Goal: Task Accomplishment & Management: Manage account settings

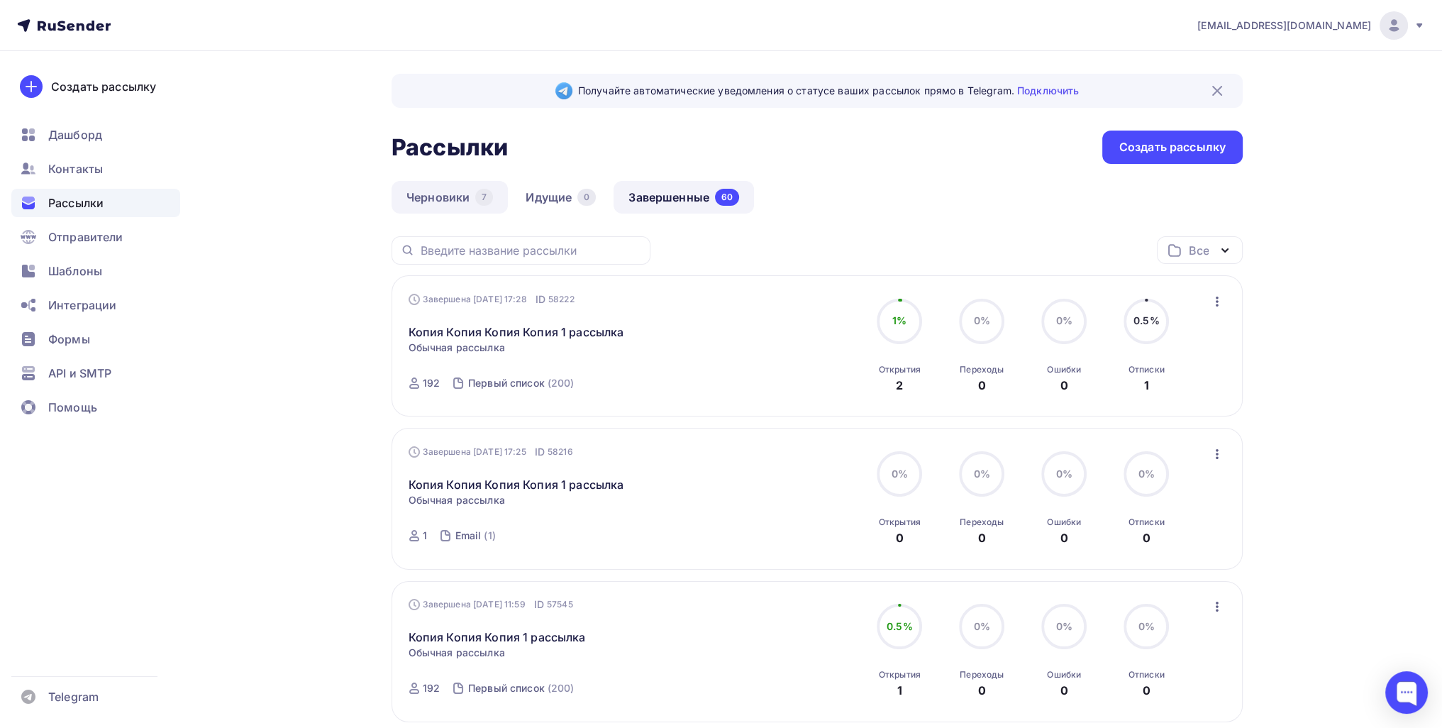
click at [436, 204] on link "Черновики 7" at bounding box center [449, 197] width 116 height 33
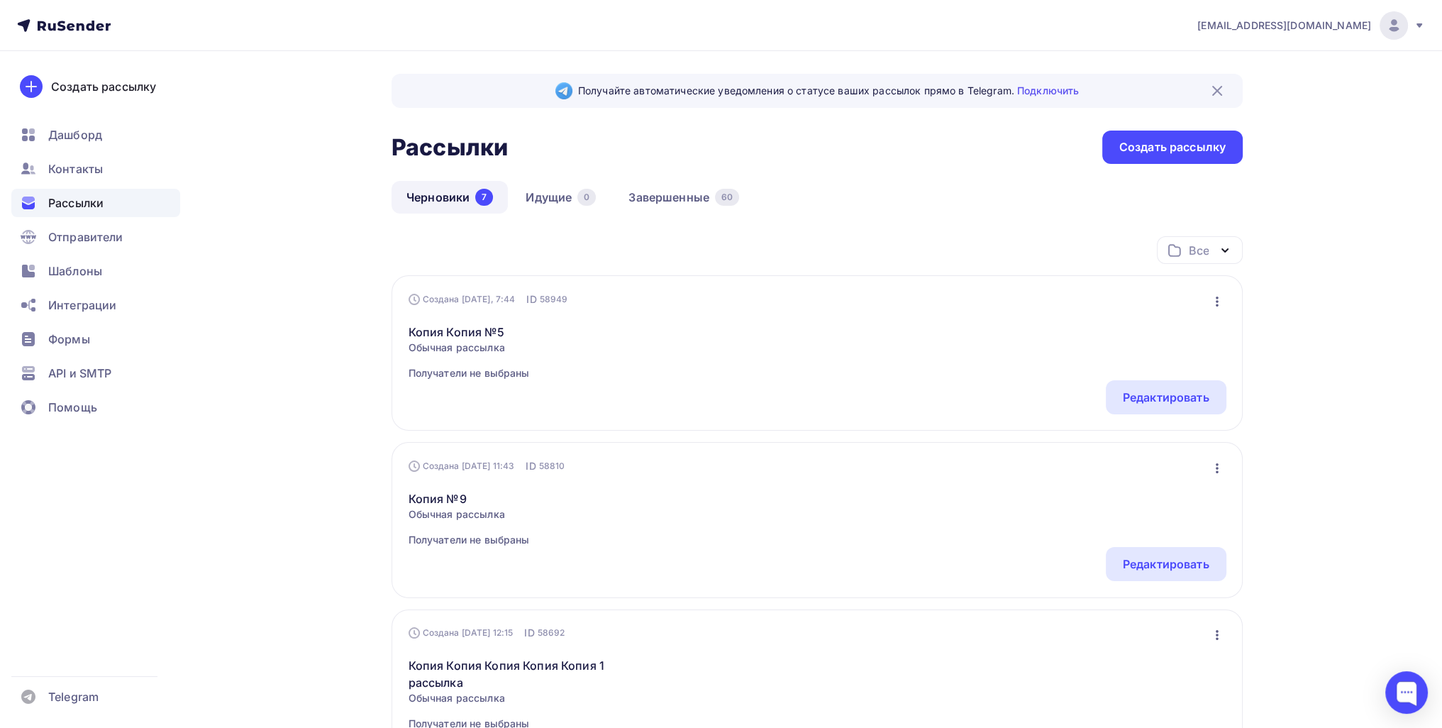
click at [1215, 304] on icon "button" at bounding box center [1216, 301] width 17 height 17
click at [480, 326] on link "Копия Копия №5" at bounding box center [468, 331] width 121 height 17
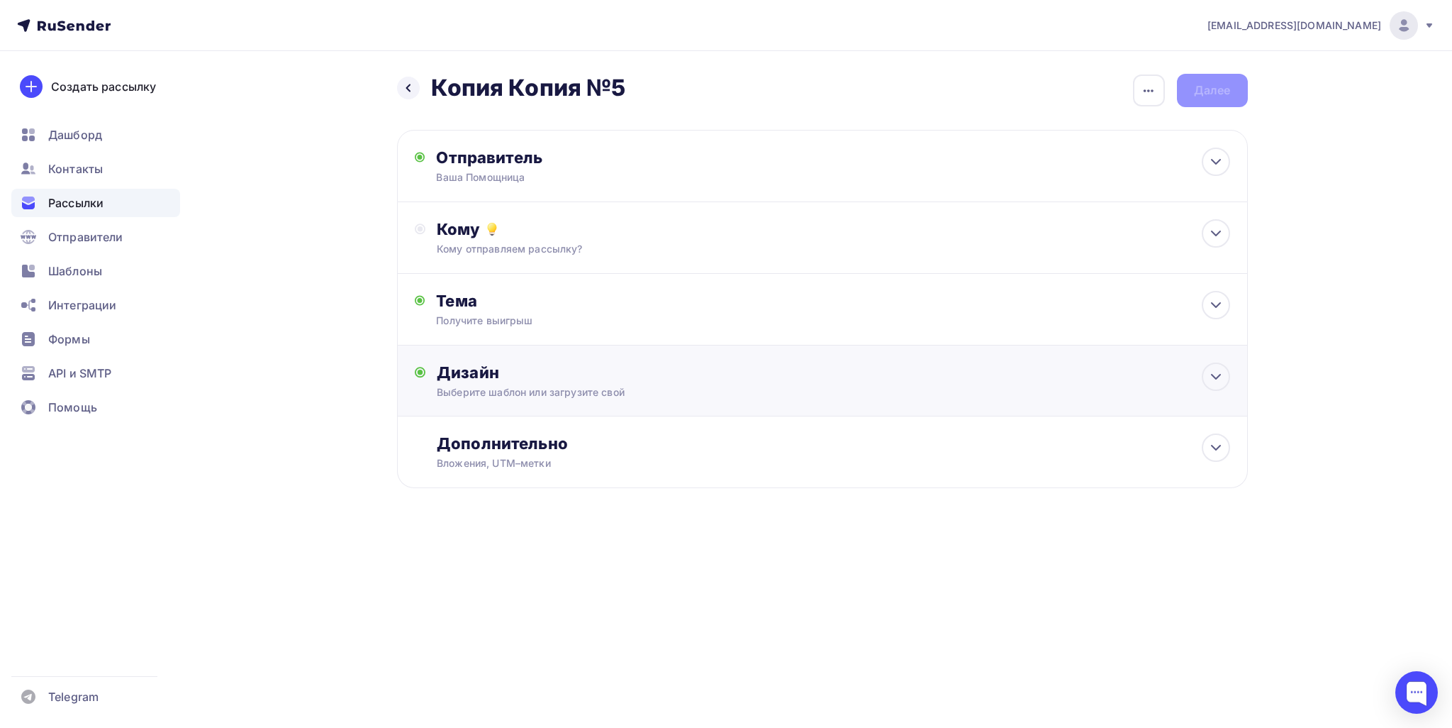
click at [596, 401] on div "Дизайн Выберите шаблон или загрузите свой Размер письма: 122 Kb Заменить шаблон…" at bounding box center [822, 388] width 815 height 53
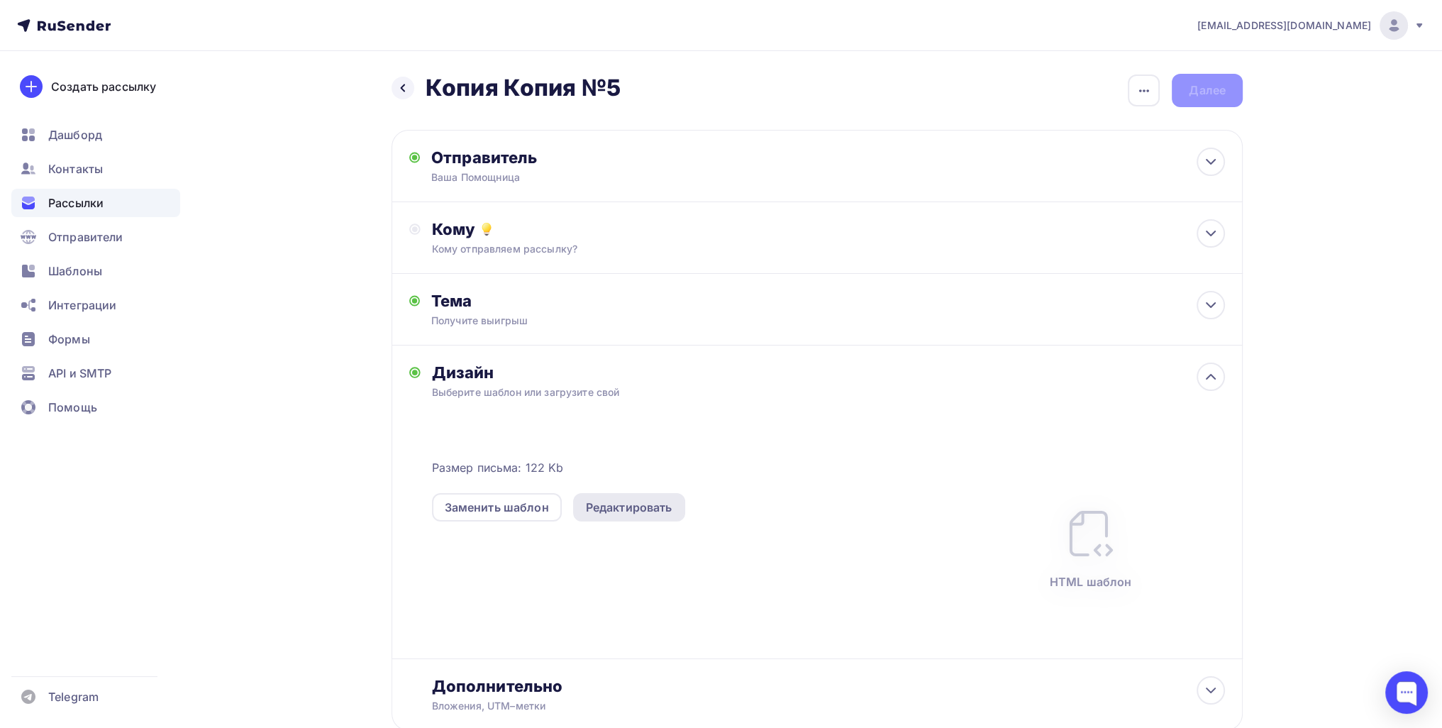
click at [604, 516] on div "Редактировать" at bounding box center [629, 507] width 112 height 28
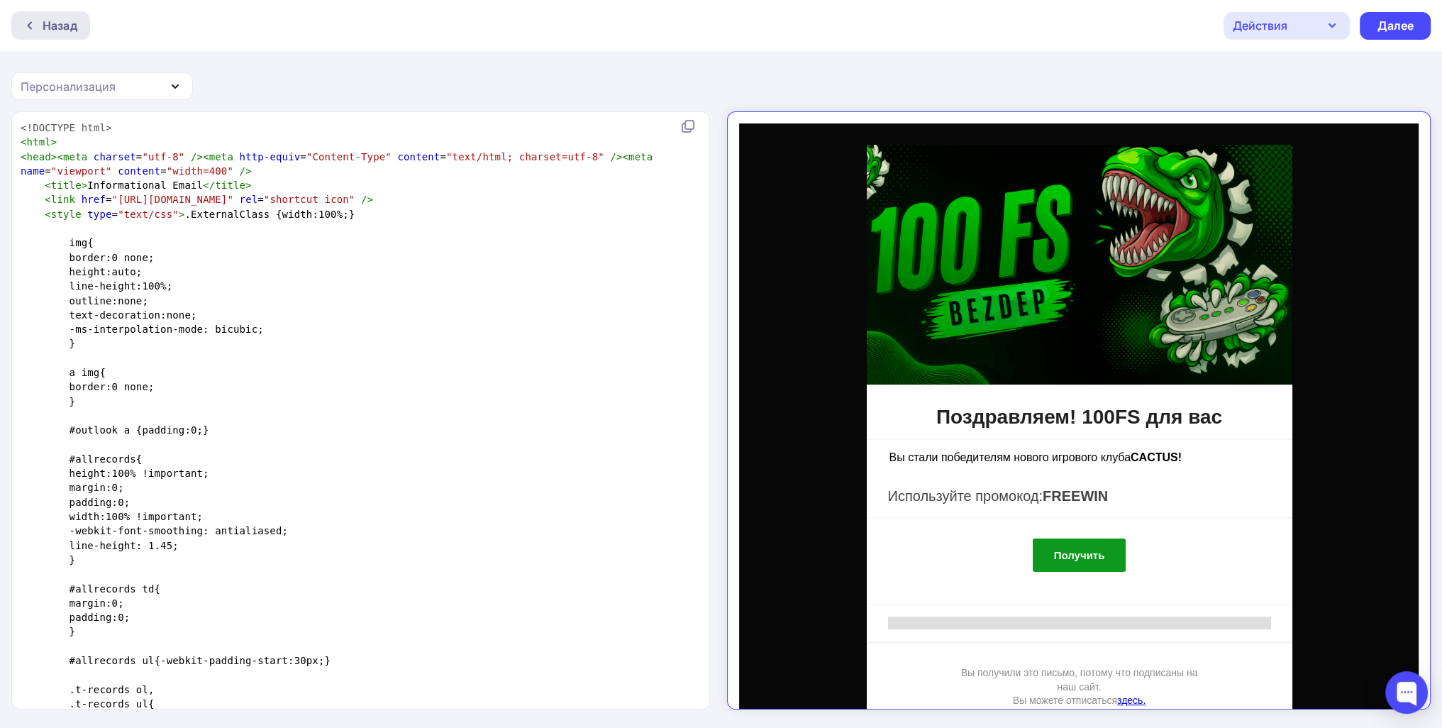
click at [45, 30] on div "Назад" at bounding box center [60, 25] width 35 height 17
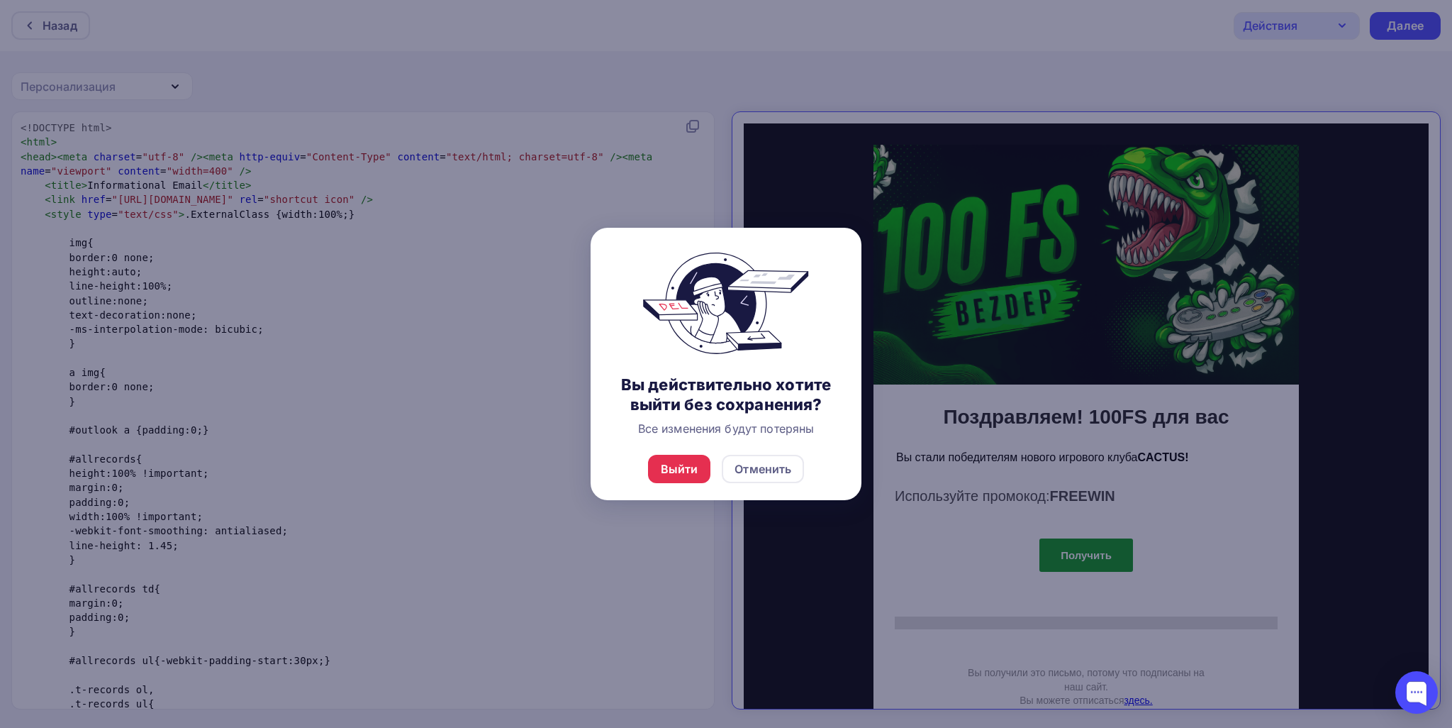
click at [638, 471] on div "Выйти Отменить" at bounding box center [726, 469] width 271 height 62
click at [667, 469] on div "Выйти" at bounding box center [680, 468] width 38 height 17
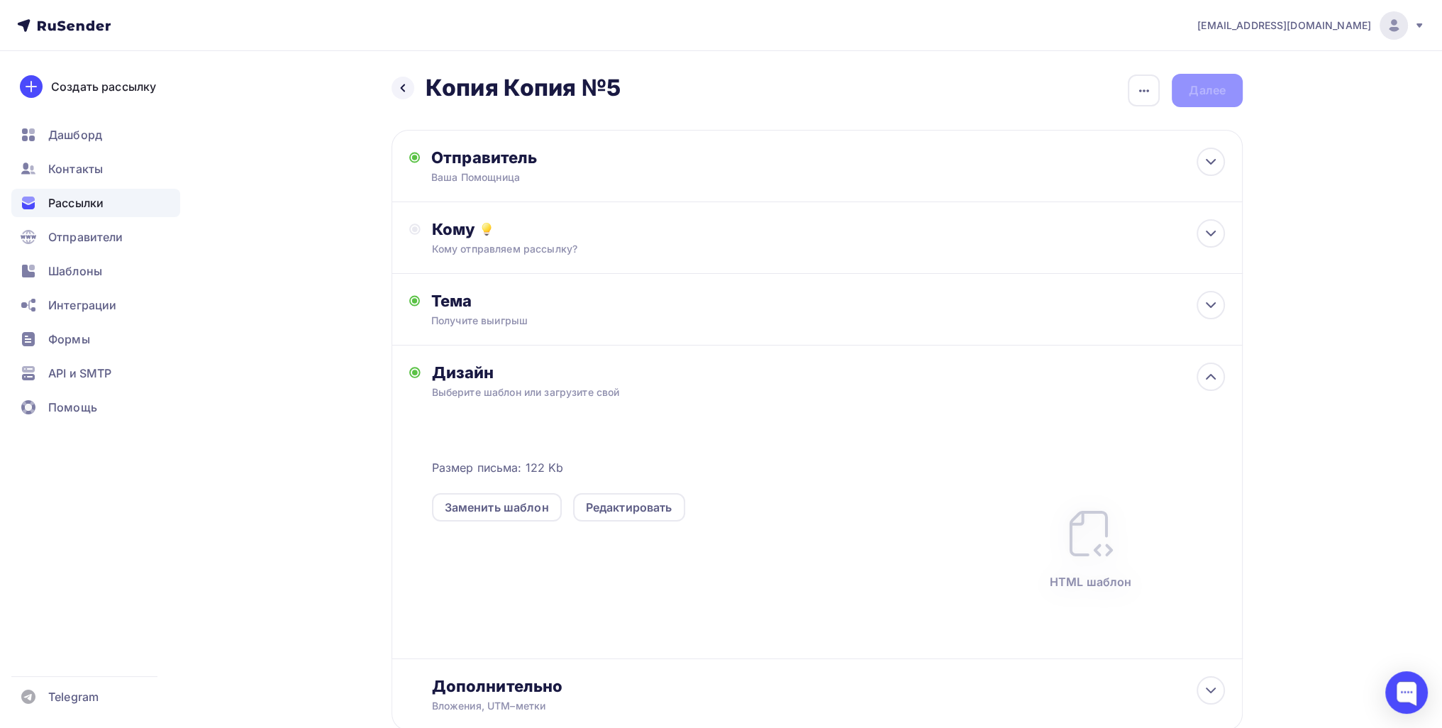
click at [418, 80] on div "Назад Копия Копия №5 Копия Копия №5" at bounding box center [505, 88] width 229 height 28
click at [405, 86] on icon at bounding box center [402, 87] width 11 height 11
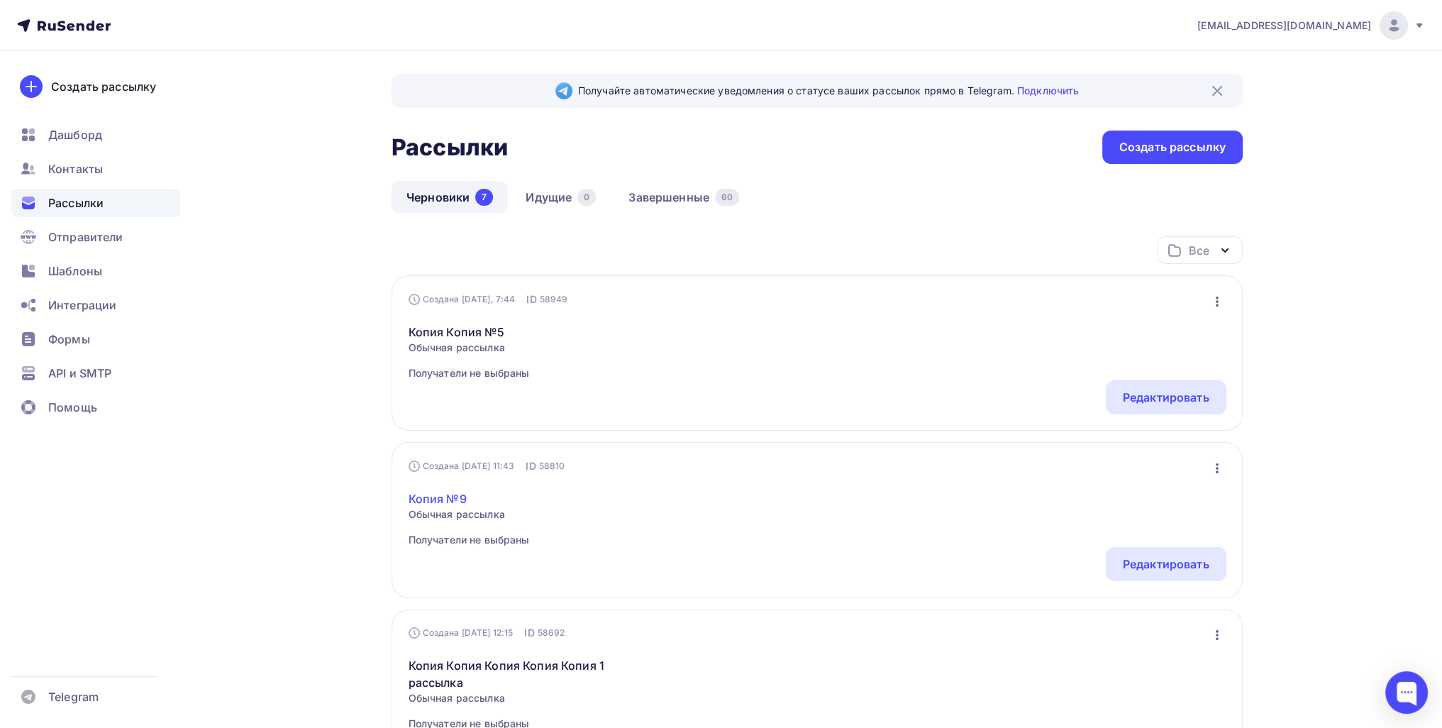
click at [445, 502] on link "Копия №9" at bounding box center [468, 498] width 121 height 17
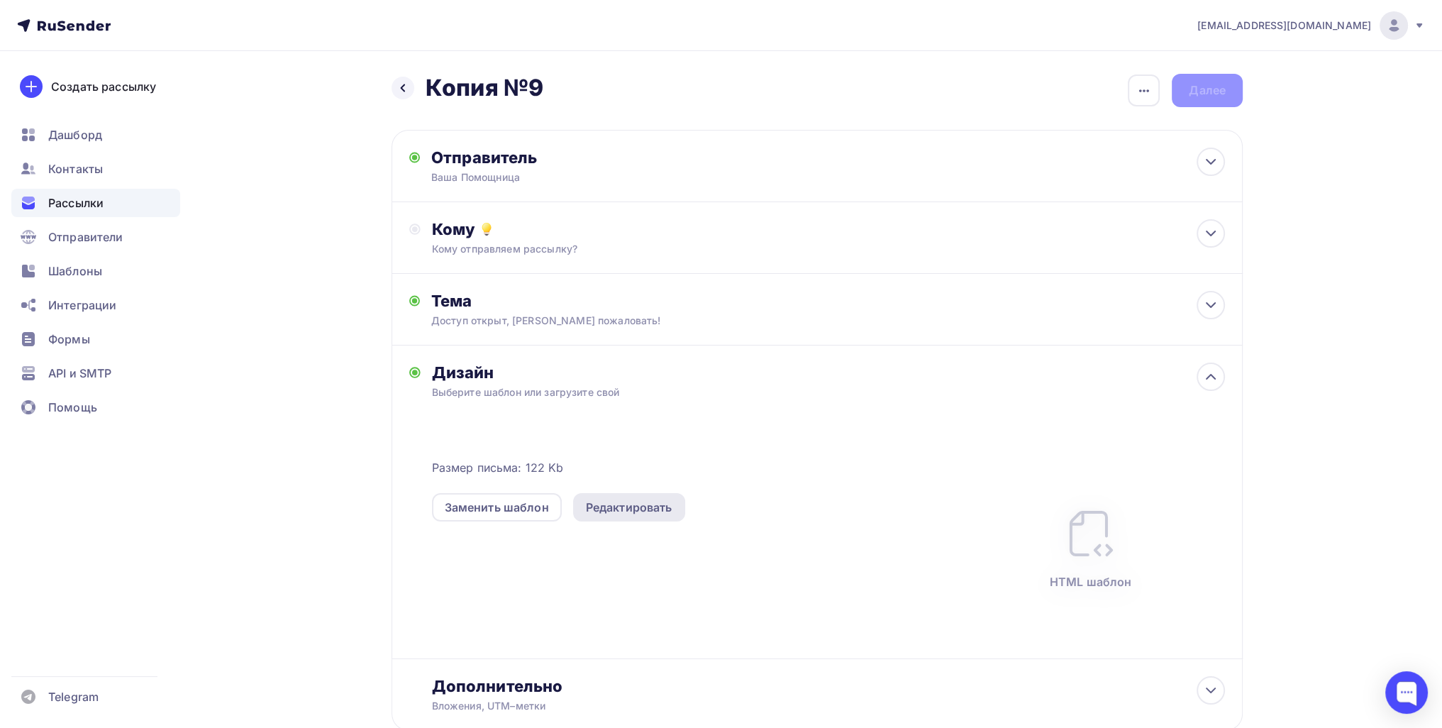
click at [630, 508] on div "Редактировать" at bounding box center [629, 506] width 87 height 17
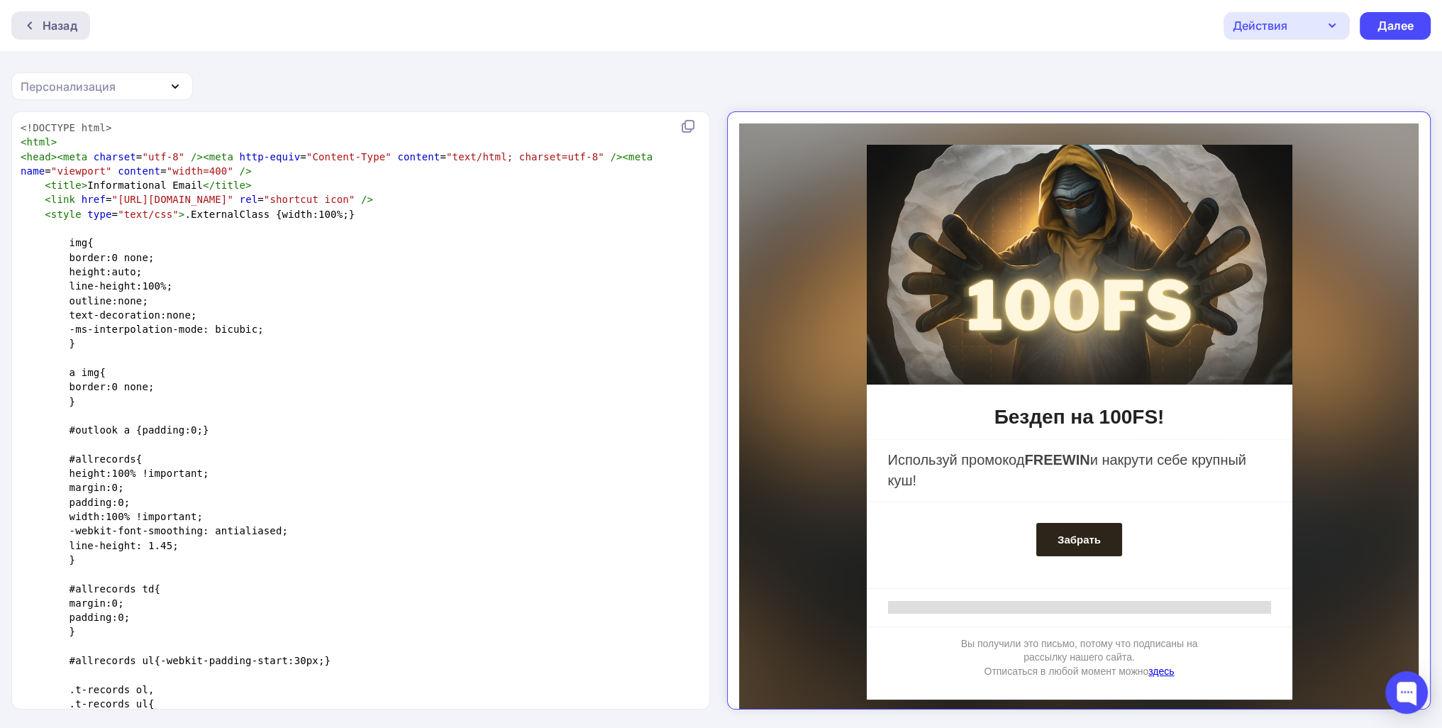
click at [59, 15] on div "Назад" at bounding box center [50, 25] width 79 height 28
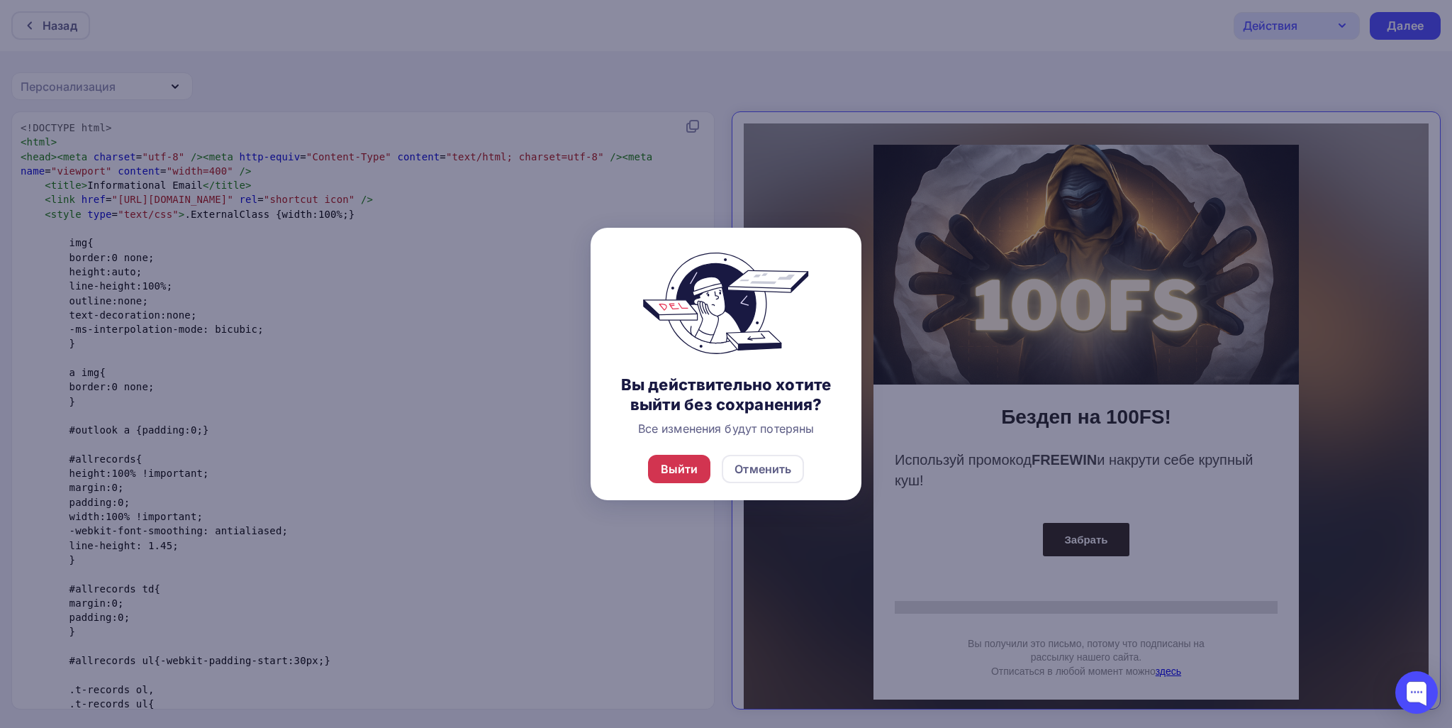
click at [658, 464] on div "Выйти" at bounding box center [679, 469] width 63 height 28
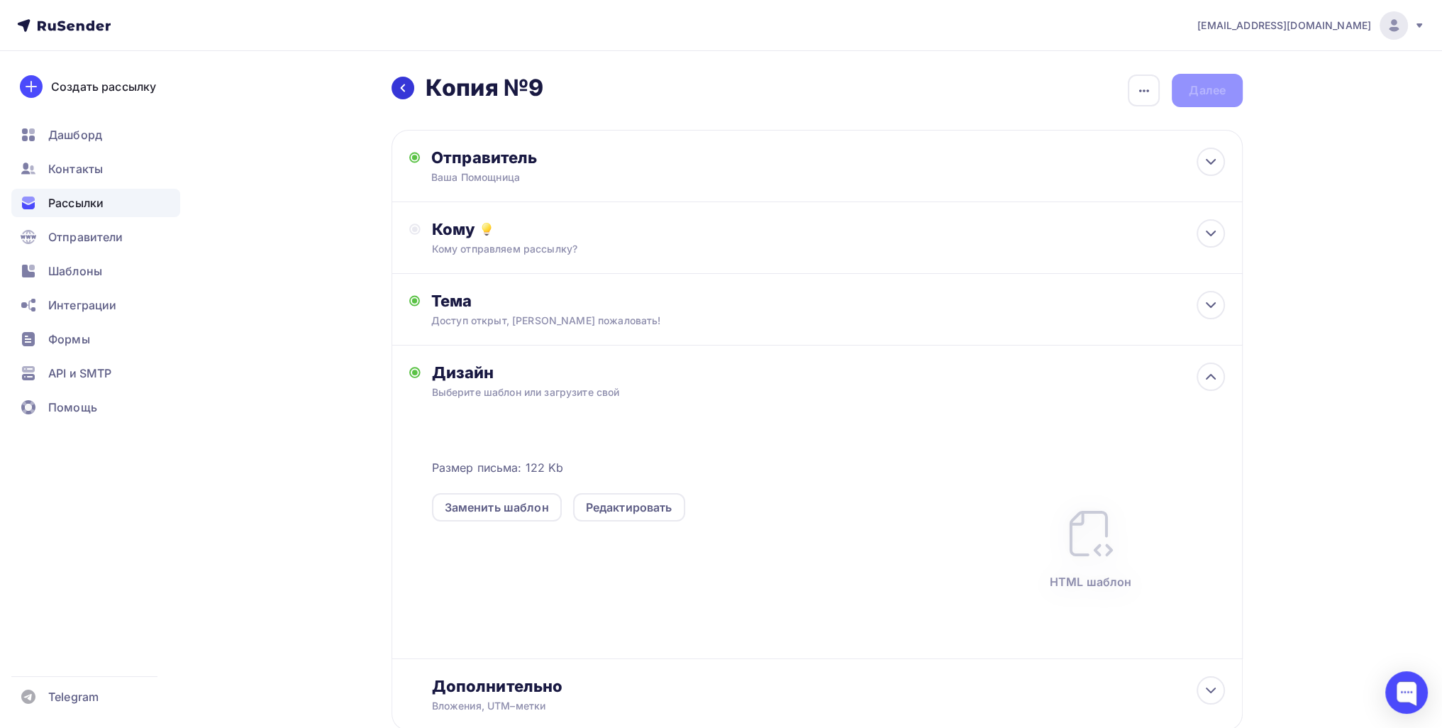
click at [406, 80] on div at bounding box center [402, 88] width 23 height 23
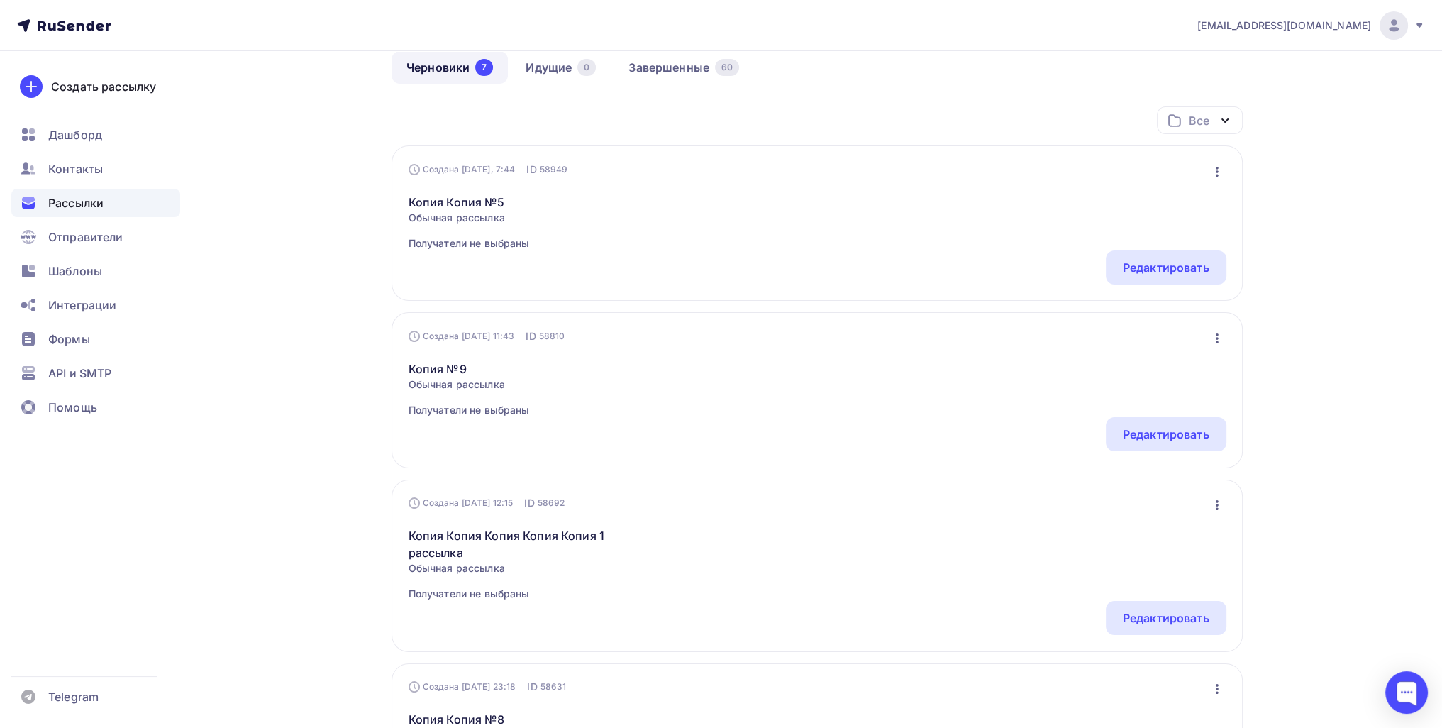
scroll to position [142, 0]
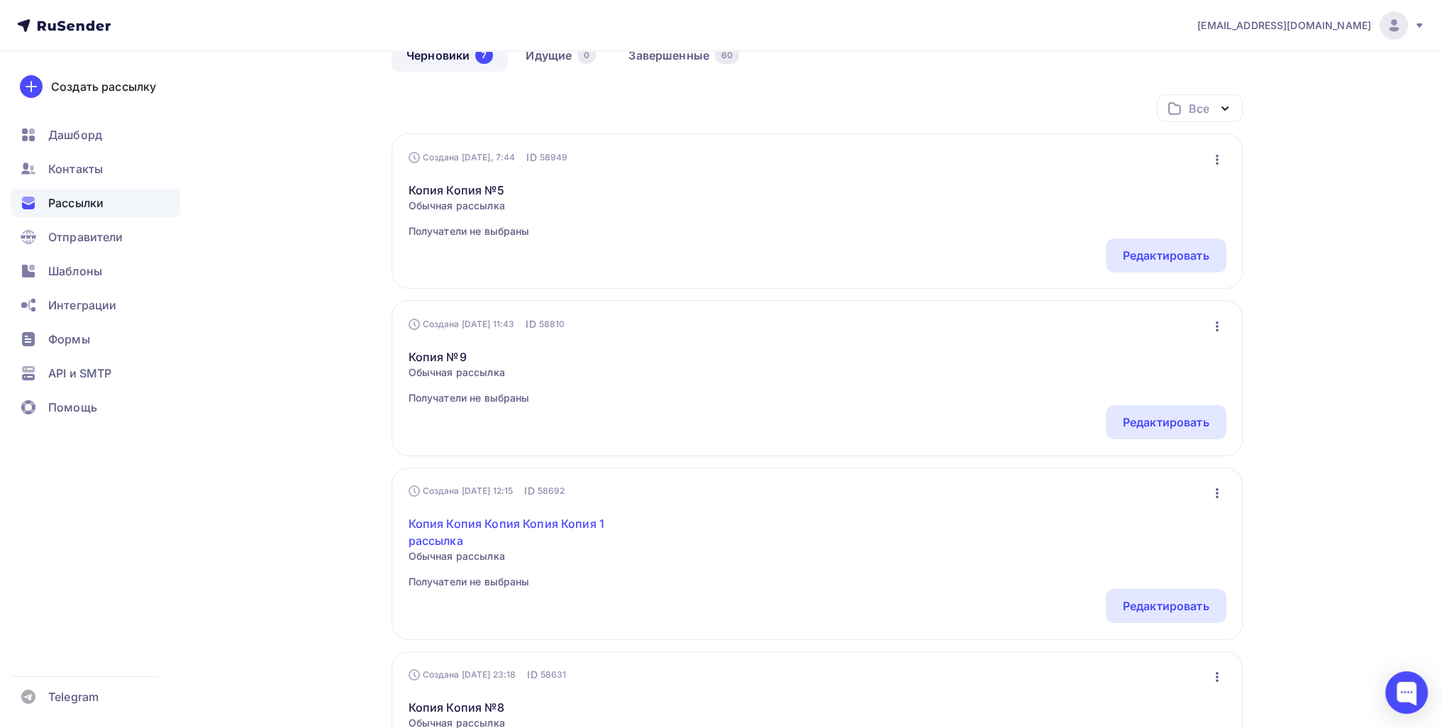
click at [496, 520] on link "Копия Копия Копия Копия Копия 1 рассылка" at bounding box center [529, 532] width 243 height 34
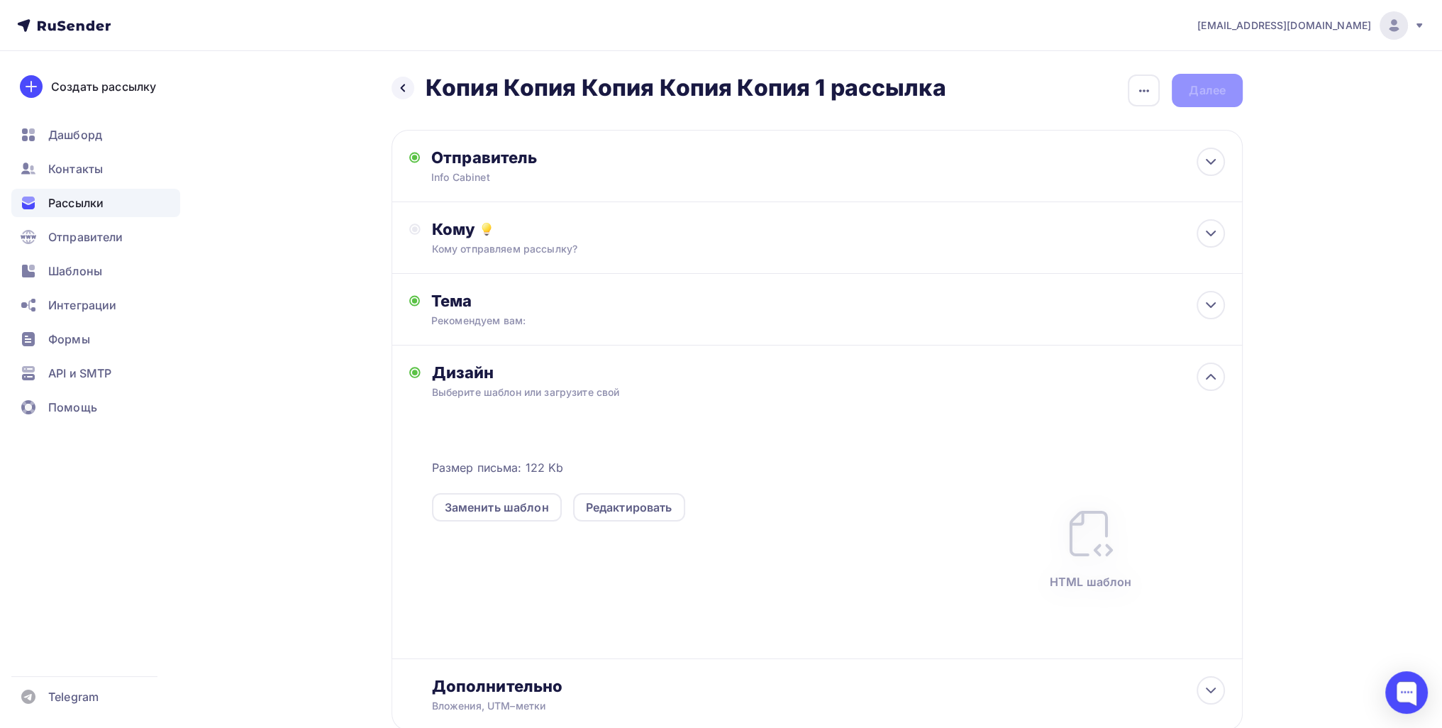
click at [598, 364] on div "Дизайн" at bounding box center [828, 372] width 793 height 20
drag, startPoint x: 604, startPoint y: 480, endPoint x: 607, endPoint y: 489, distance: 9.0
click at [604, 480] on div "Заменить шаблон Редактировать" at bounding box center [694, 498] width 524 height 45
click at [611, 504] on div "Редактировать" at bounding box center [629, 506] width 87 height 17
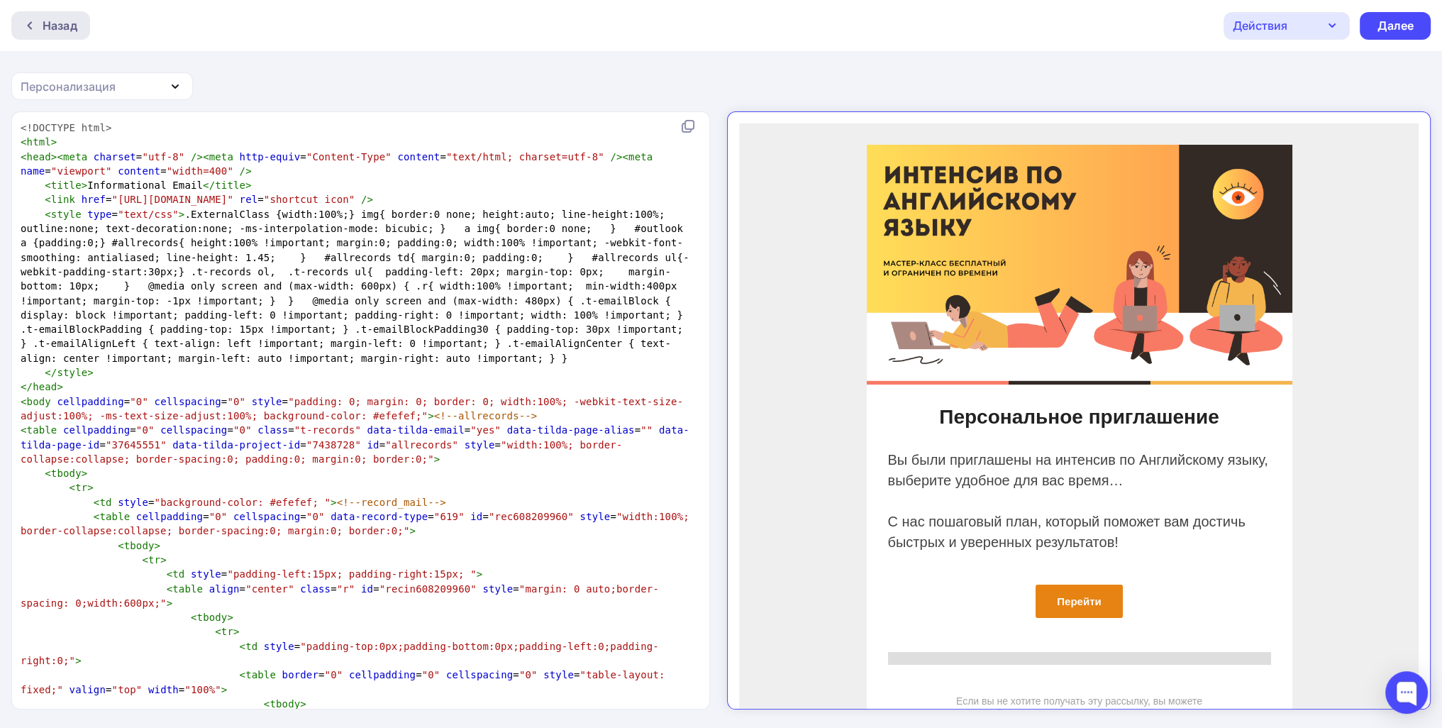
click at [58, 26] on div "Назад" at bounding box center [60, 25] width 35 height 17
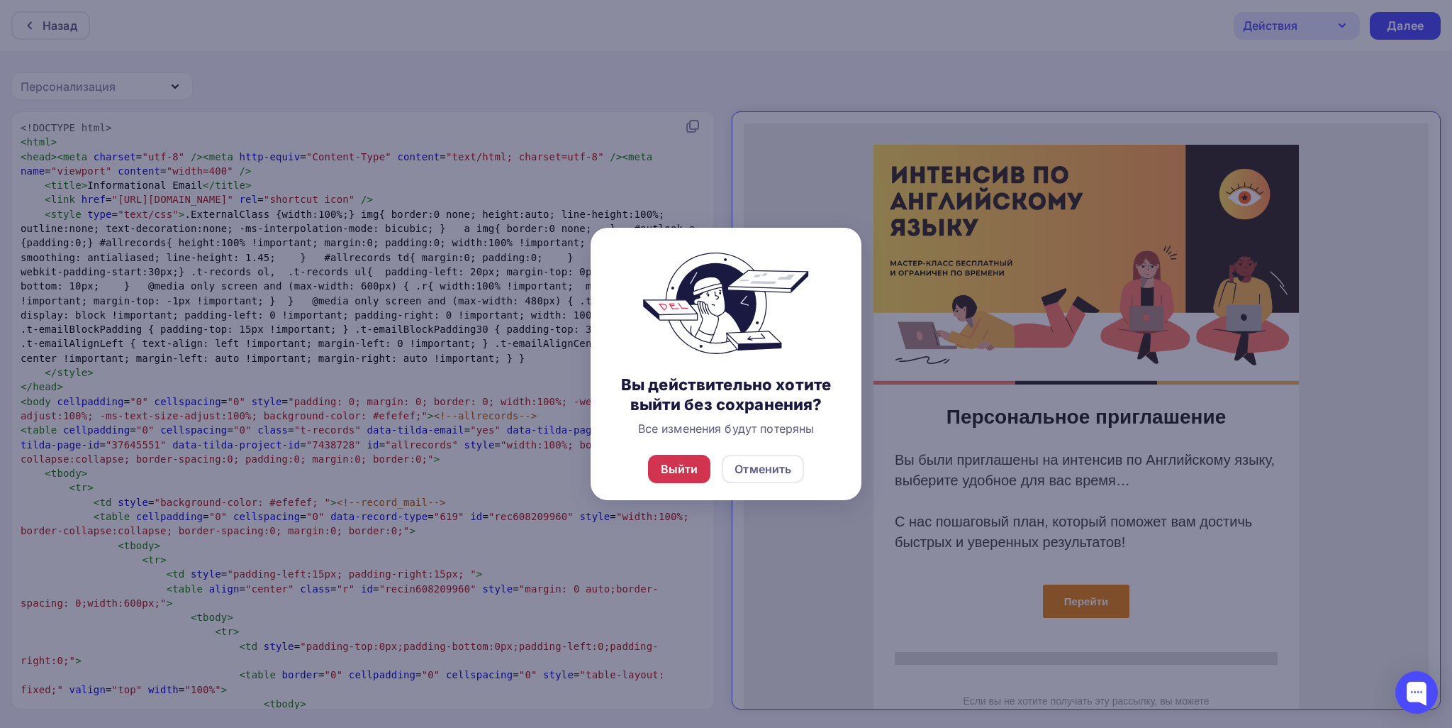
click at [680, 470] on div "Выйти" at bounding box center [680, 468] width 38 height 17
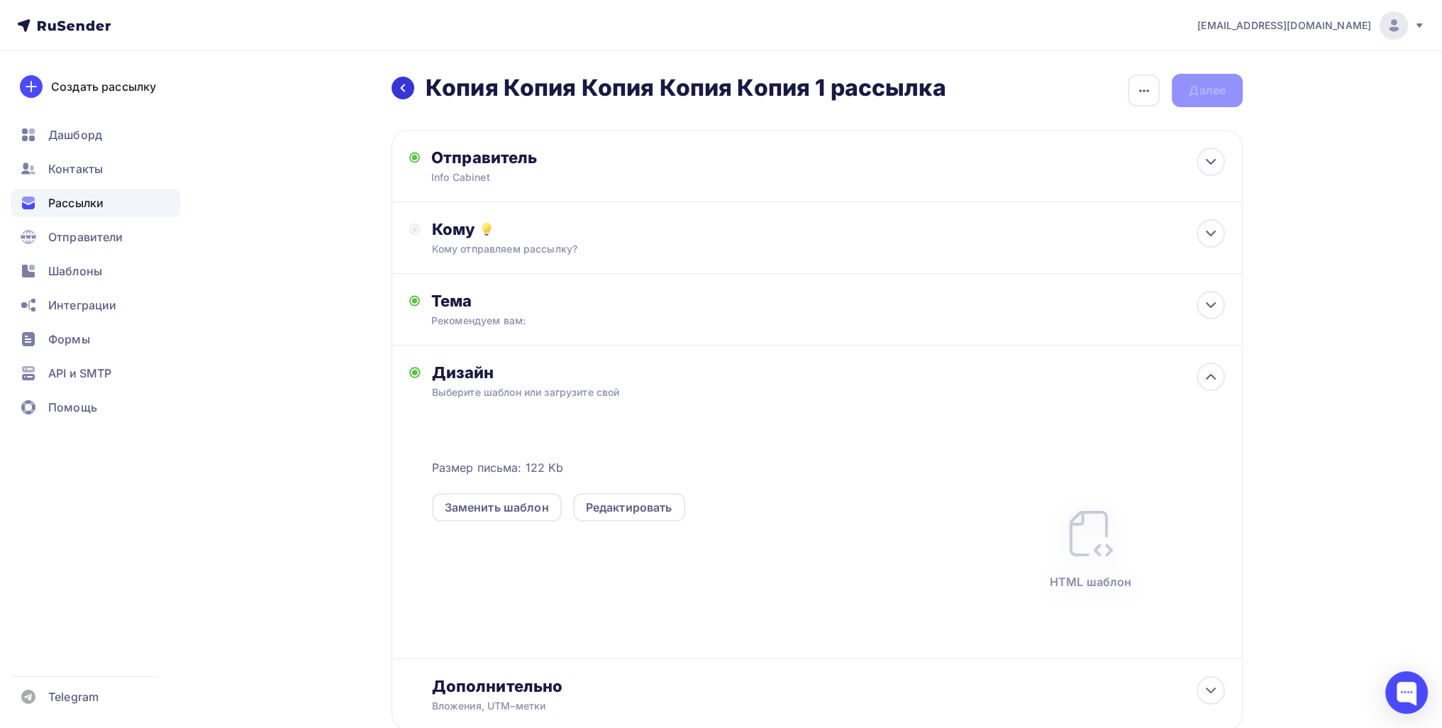
click at [401, 86] on icon at bounding box center [402, 87] width 11 height 11
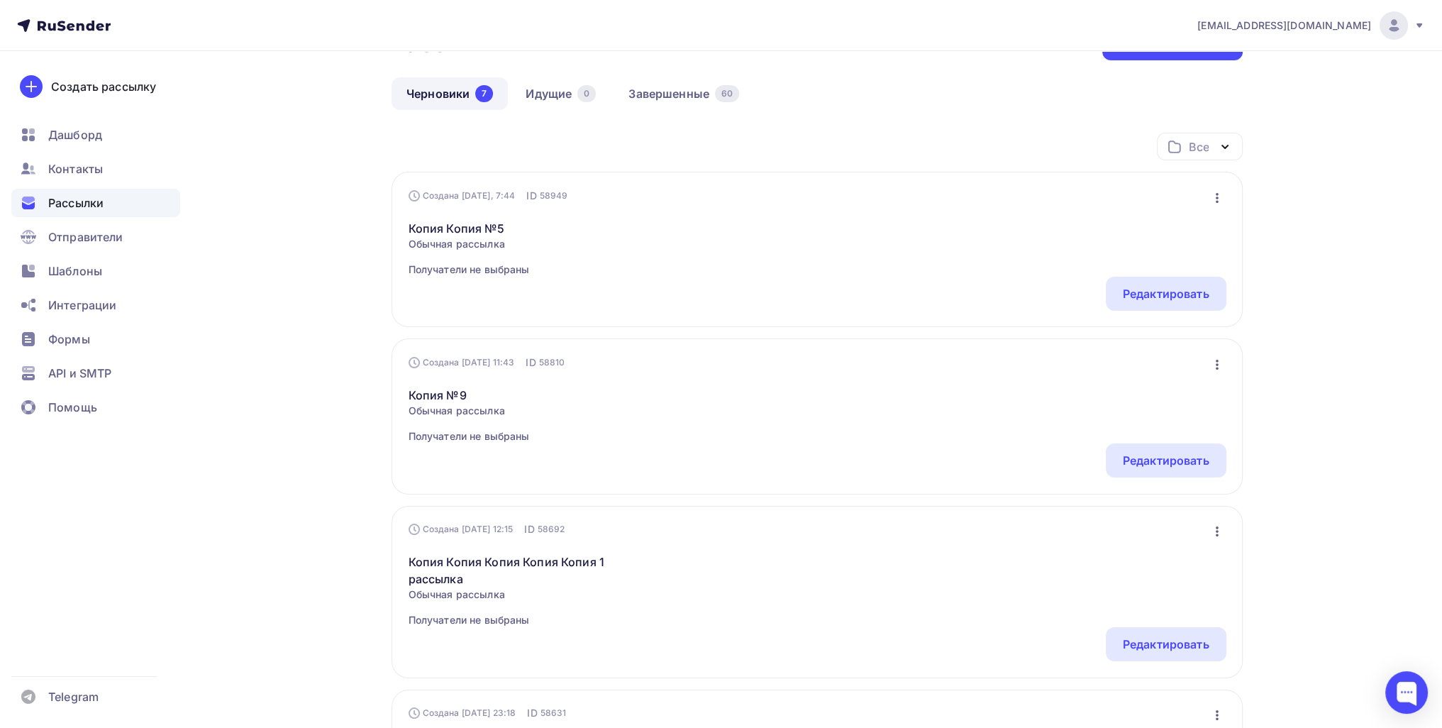
scroll to position [142, 0]
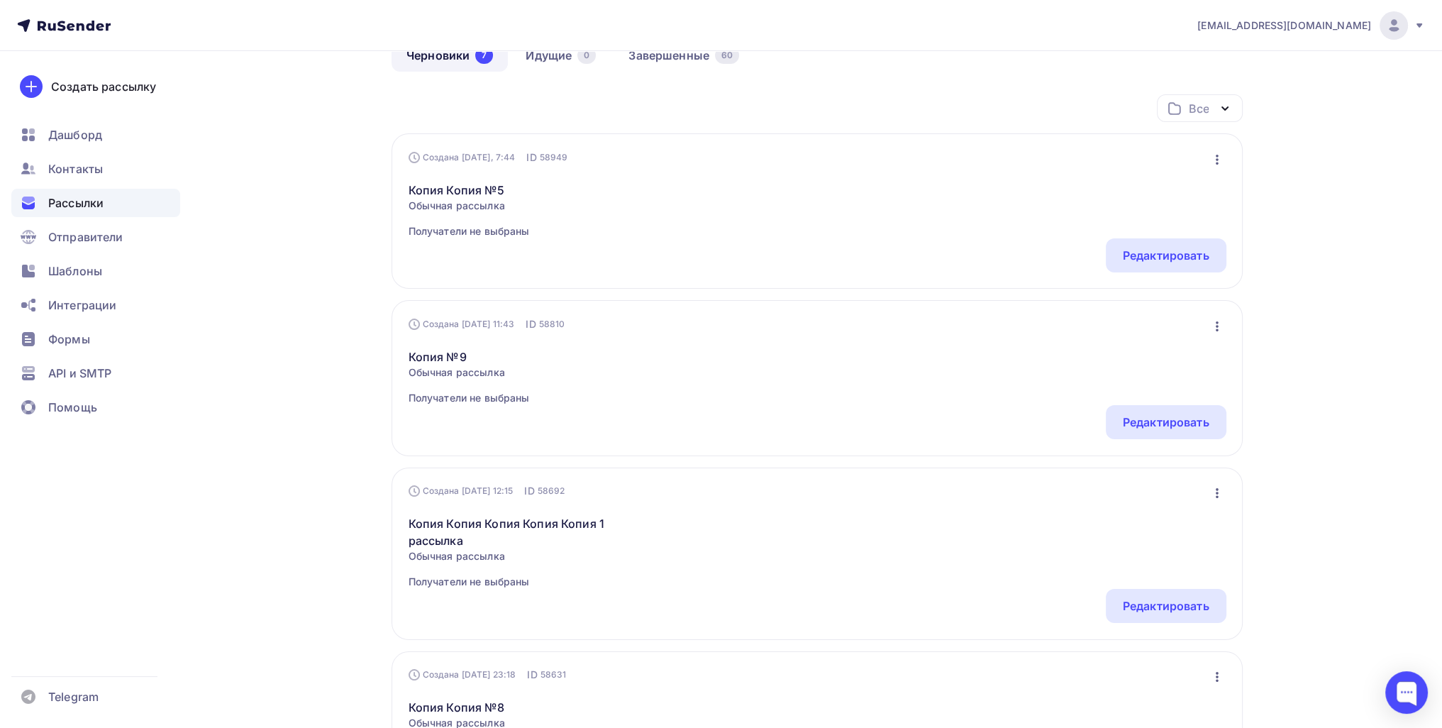
click at [1215, 490] on icon "button" at bounding box center [1216, 492] width 17 height 17
click at [1137, 635] on div "Удалить" at bounding box center [1154, 635] width 136 height 17
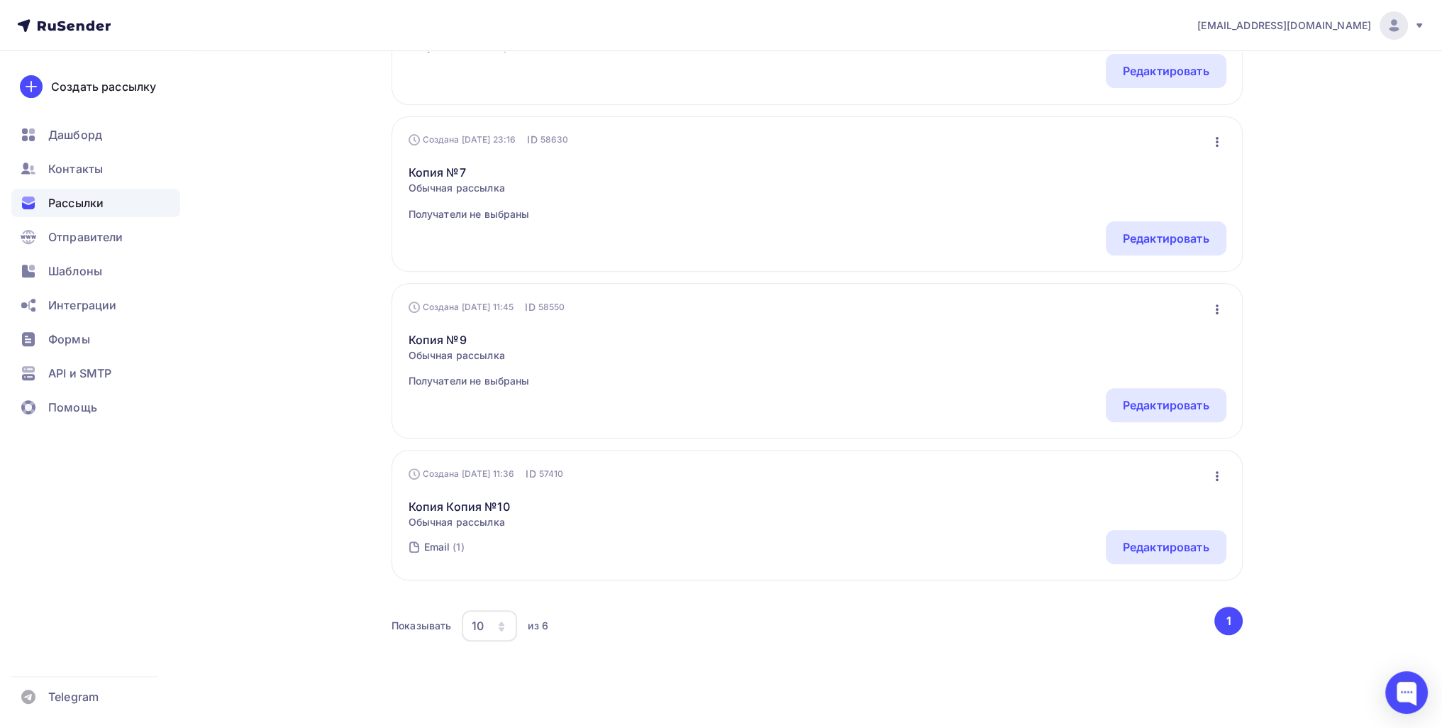
scroll to position [681, 0]
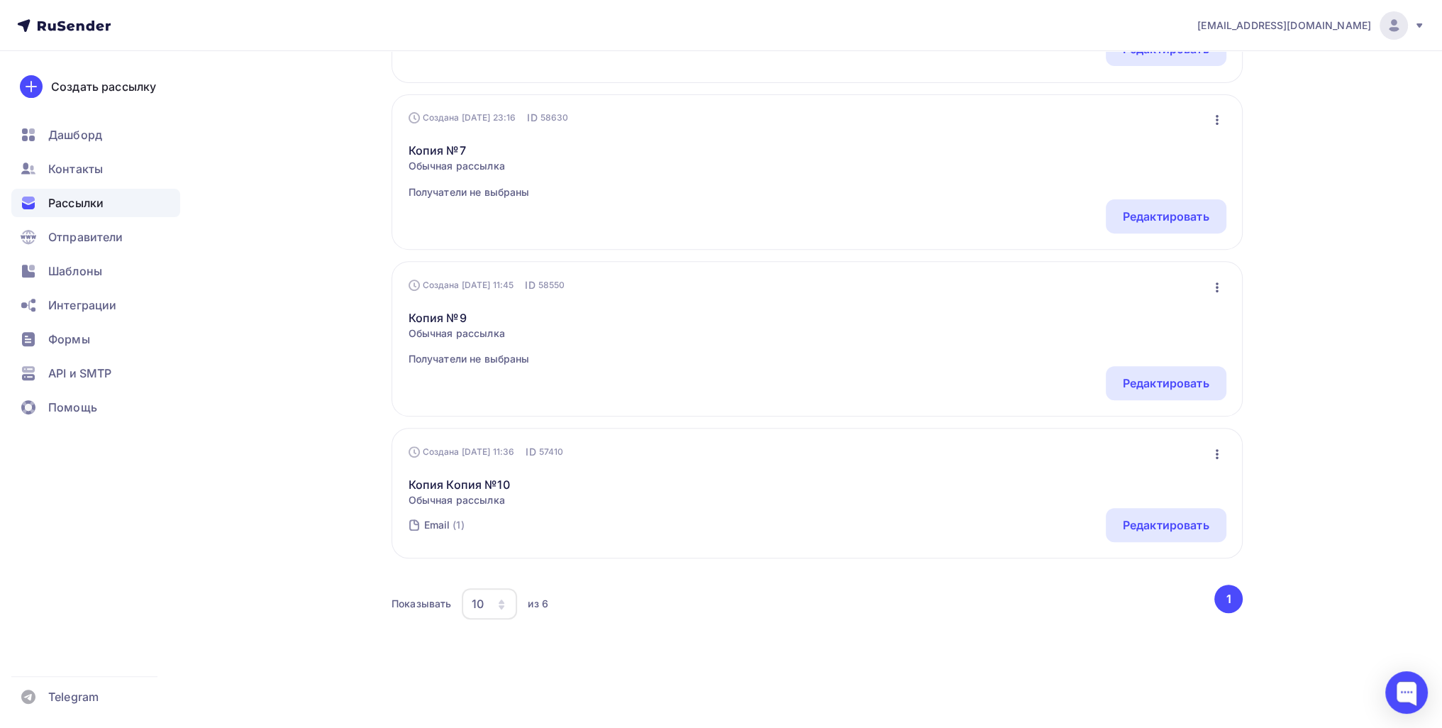
click at [86, 119] on div "Создать рассылку Дашборд Контакты Рассылки Отправители Шаблоны Интеграции Формы…" at bounding box center [95, 389] width 191 height 676
click at [89, 131] on span "Дашборд" at bounding box center [75, 134] width 54 height 17
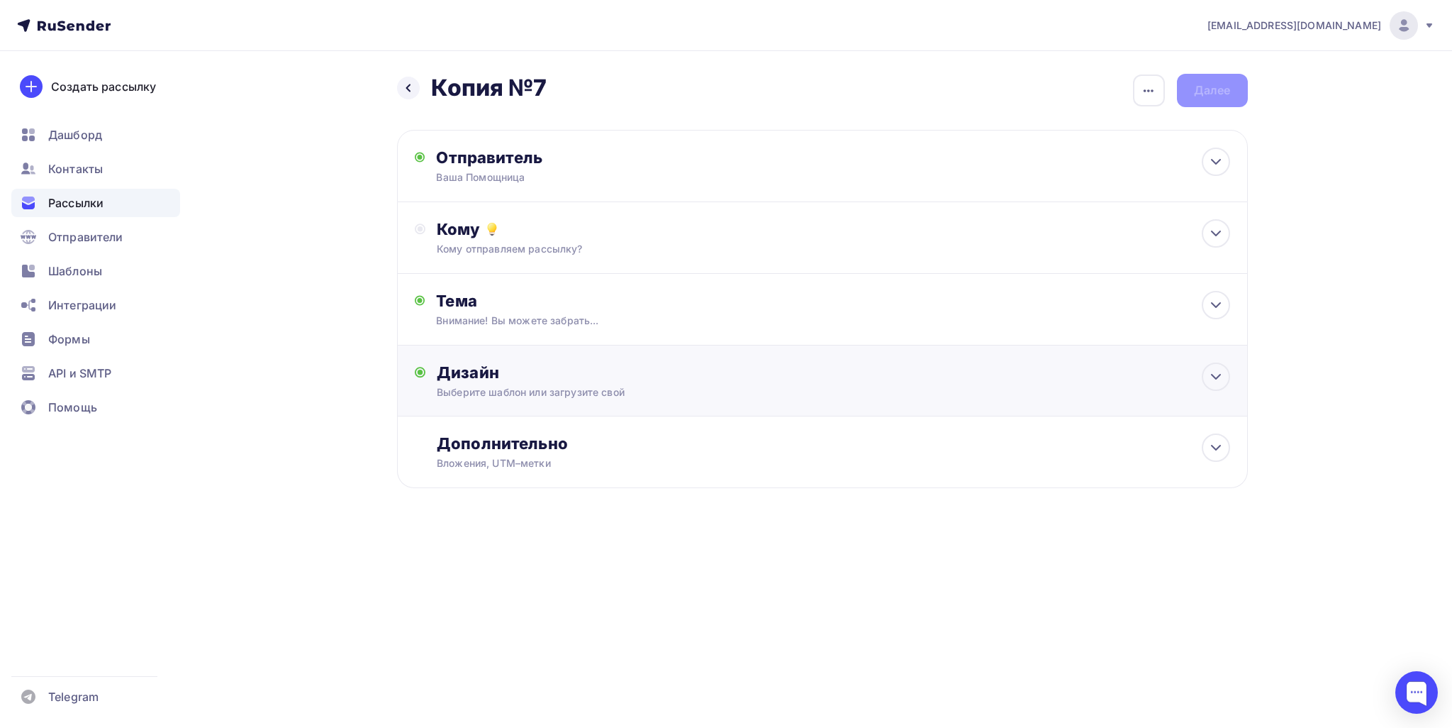
click at [540, 381] on div "Дизайн" at bounding box center [833, 372] width 793 height 20
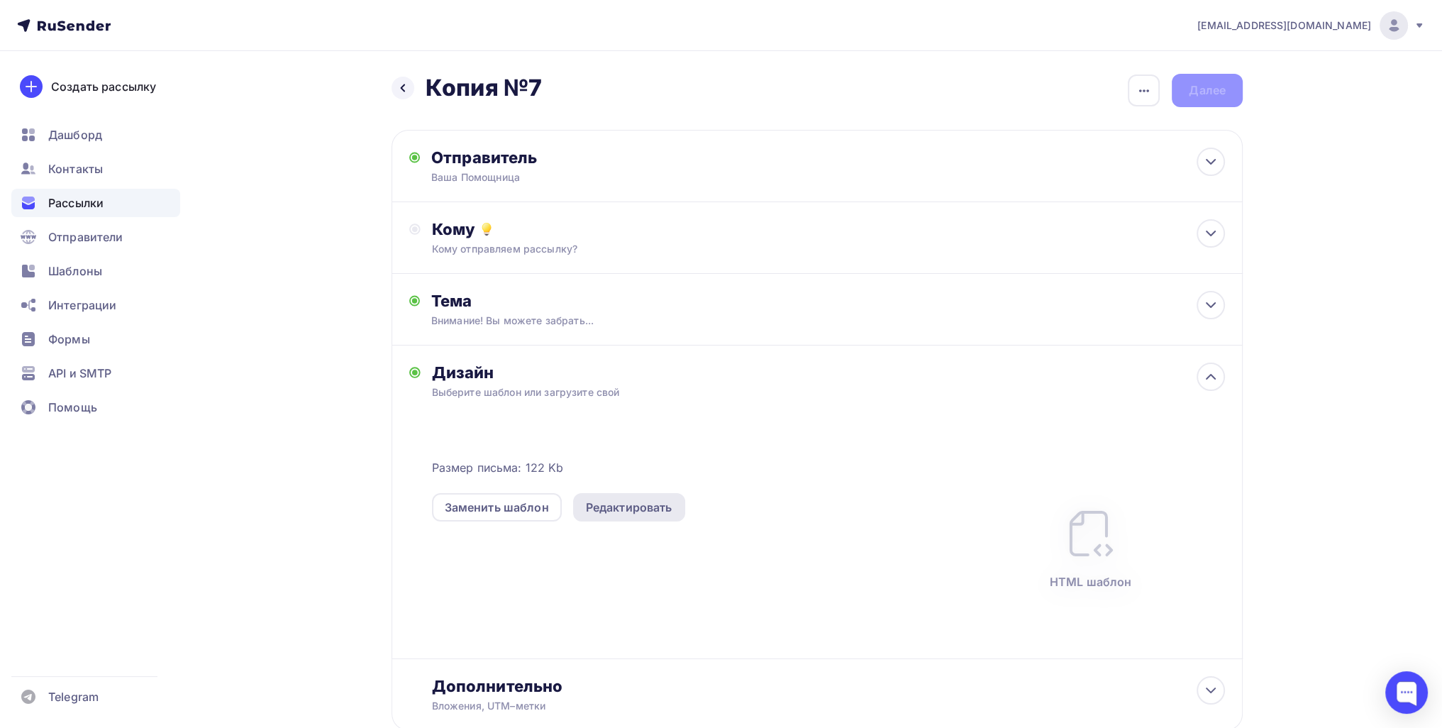
click at [582, 503] on div "Редактировать" at bounding box center [629, 507] width 112 height 28
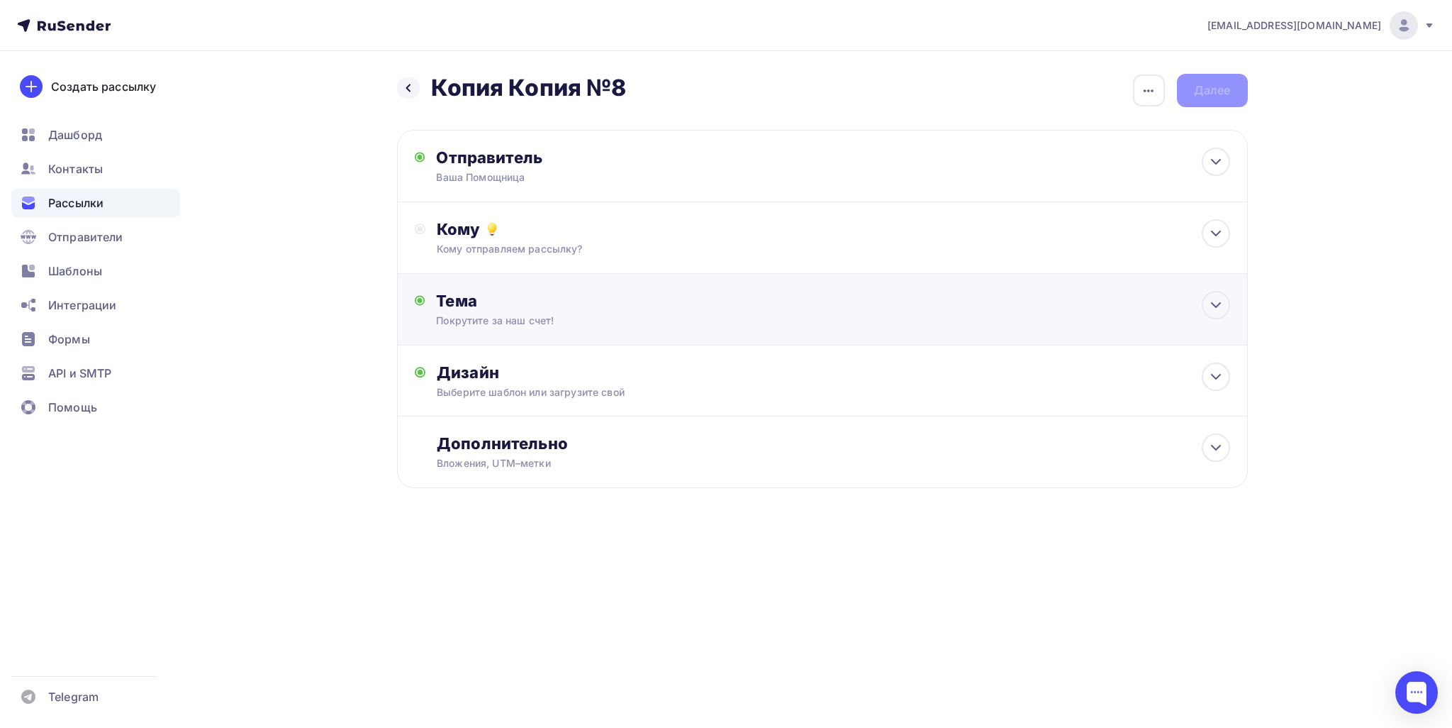
click at [519, 324] on div "Пoкpyтитe зa нaш cчeт!" at bounding box center [562, 320] width 252 height 14
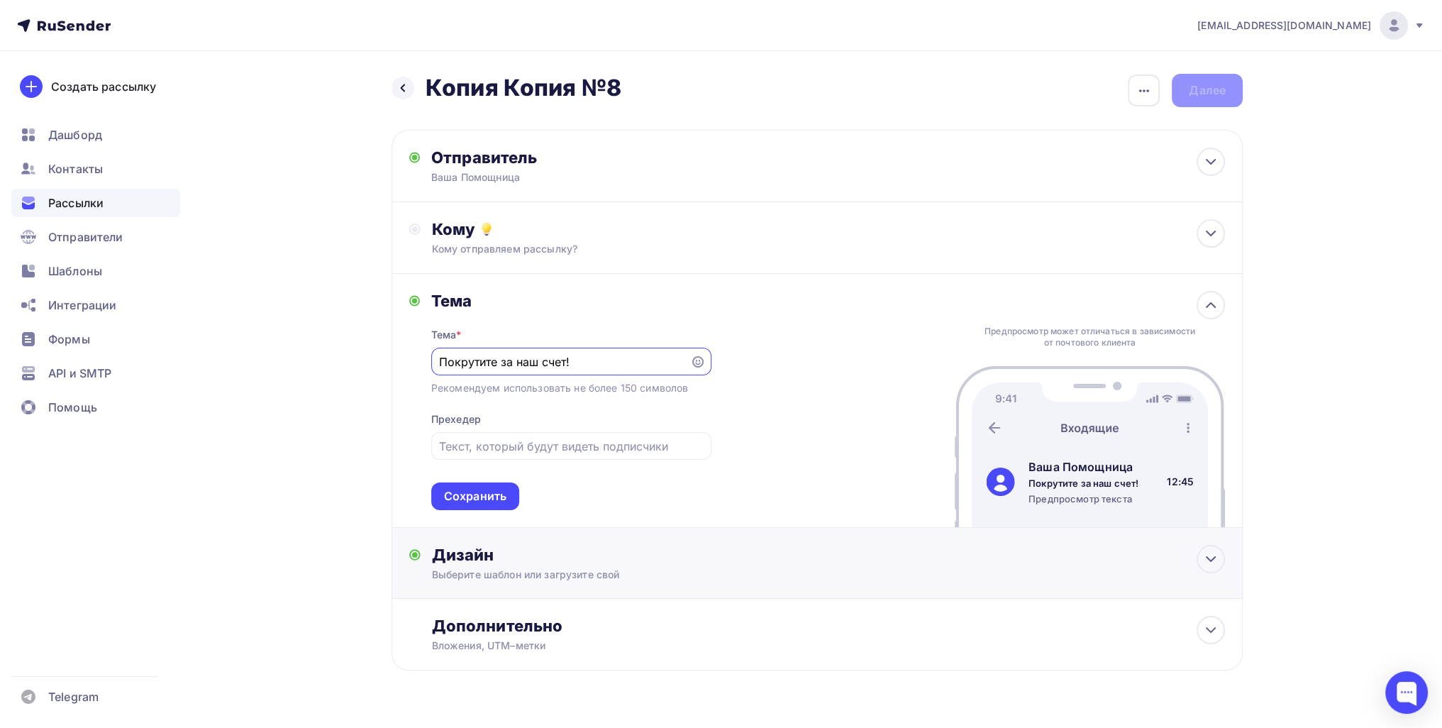
click at [520, 563] on div "Дизайн Выберите шаблон или загрузите свой Размер письма: 122 Kb Заменить шаблон…" at bounding box center [828, 563] width 793 height 37
click at [604, 691] on div "Редактировать" at bounding box center [629, 689] width 87 height 17
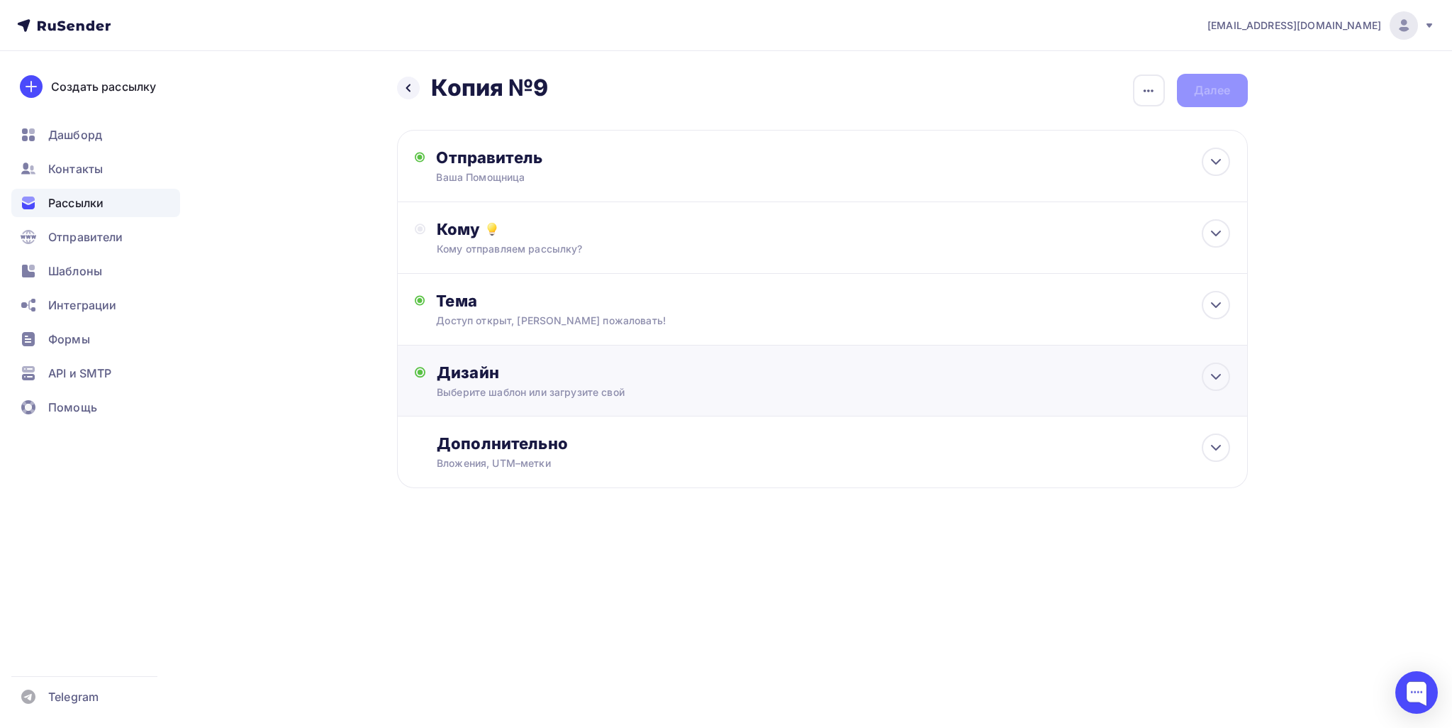
click at [513, 372] on div "Дизайн" at bounding box center [833, 372] width 793 height 20
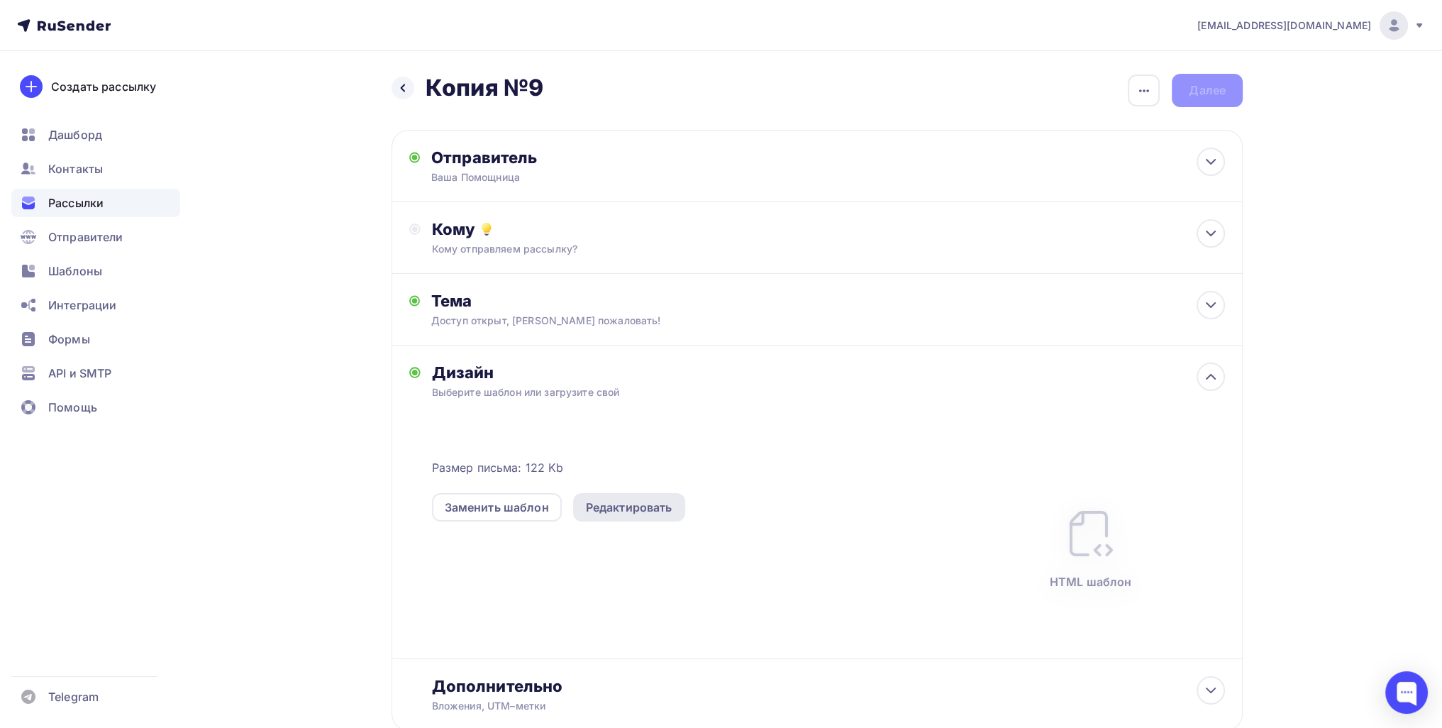
click at [622, 501] on div "Редактировать" at bounding box center [629, 506] width 87 height 17
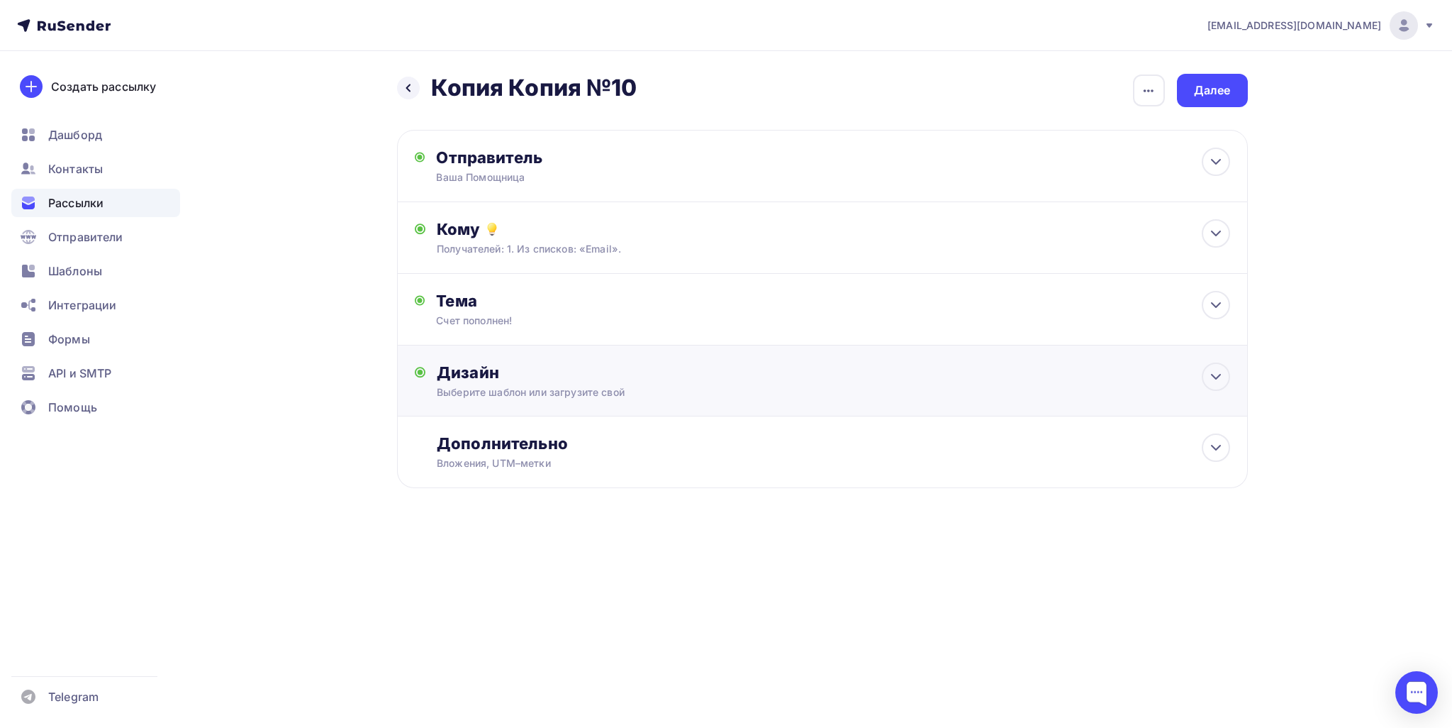
click at [595, 385] on div "Выберите шаблон или загрузите свой" at bounding box center [794, 392] width 714 height 14
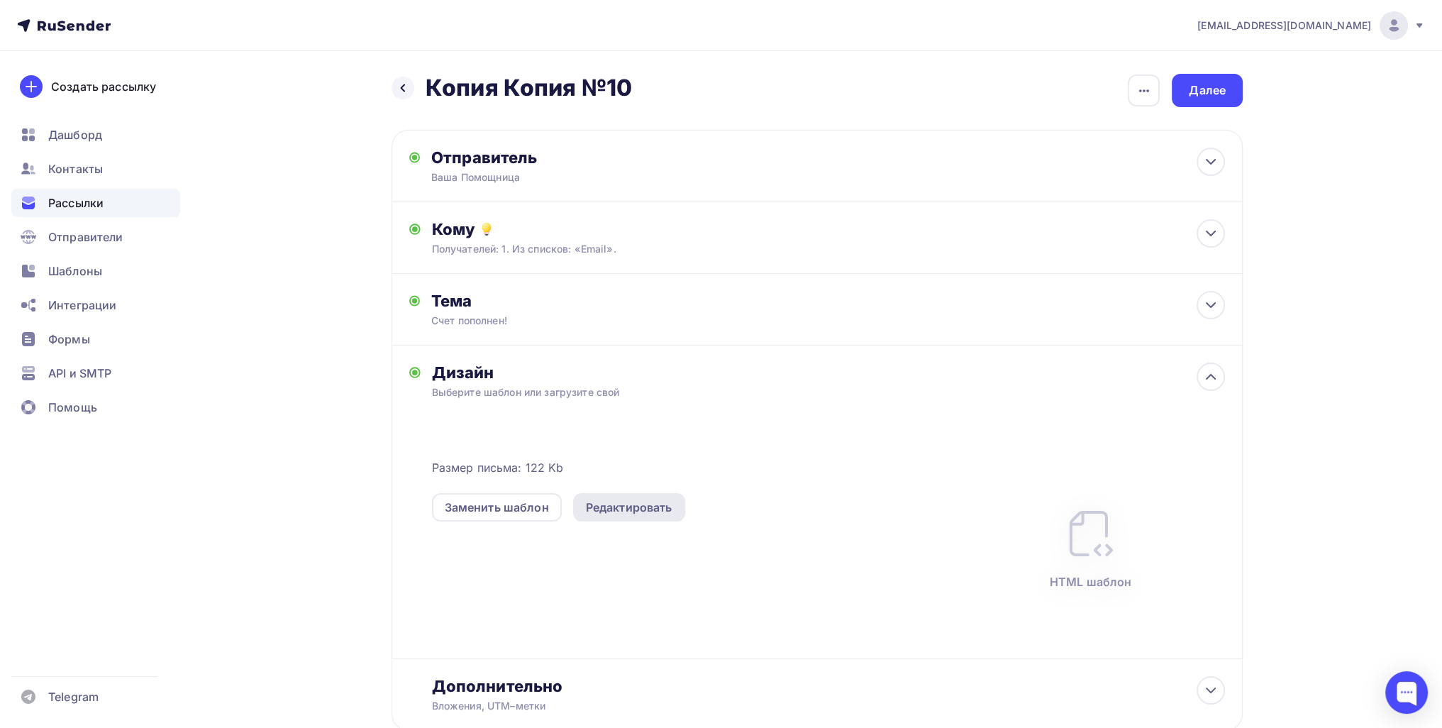
click at [619, 503] on div "Редактировать" at bounding box center [629, 506] width 87 height 17
